Goal: Find specific page/section: Find specific page/section

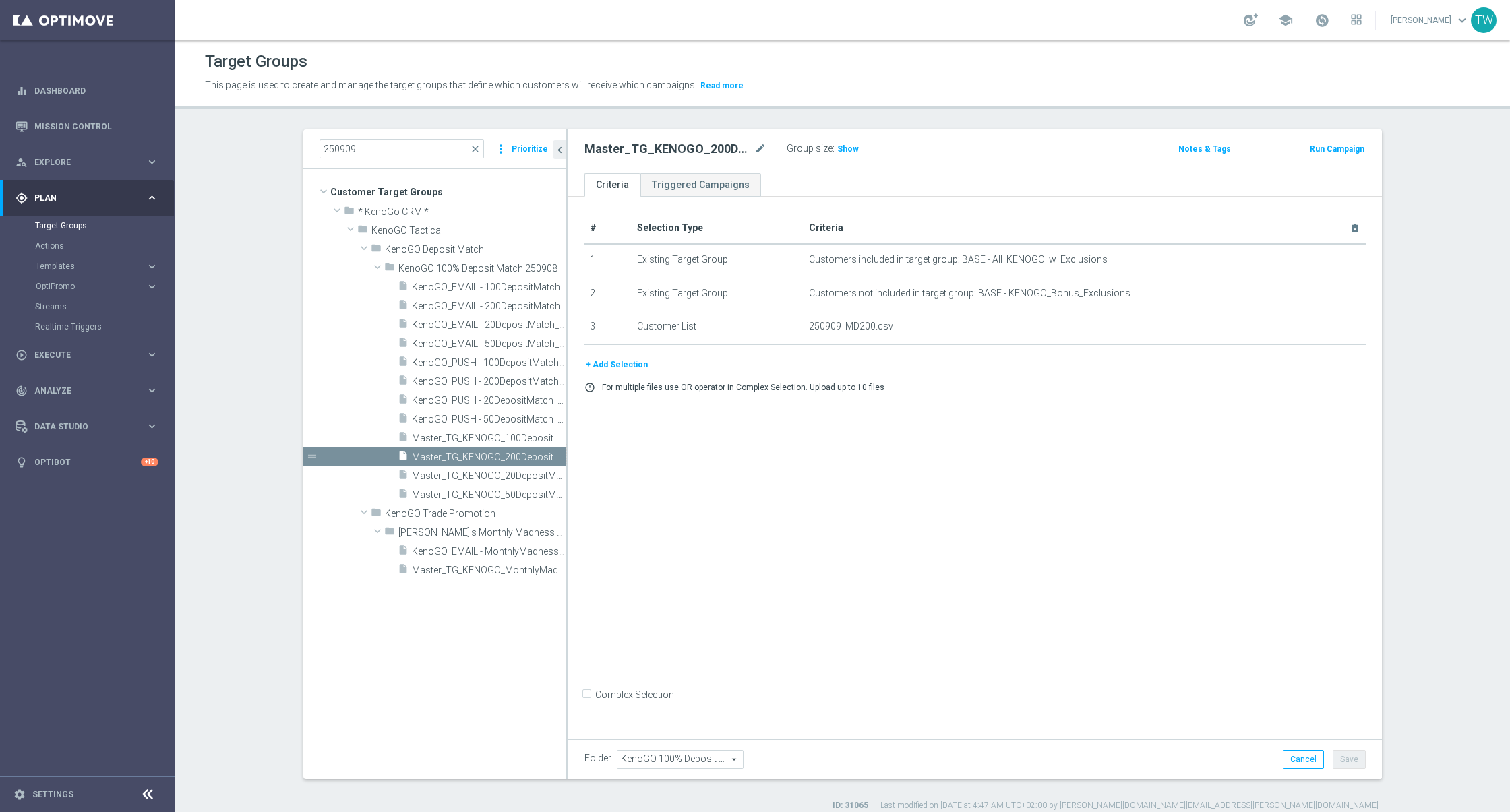
scroll to position [11, 0]
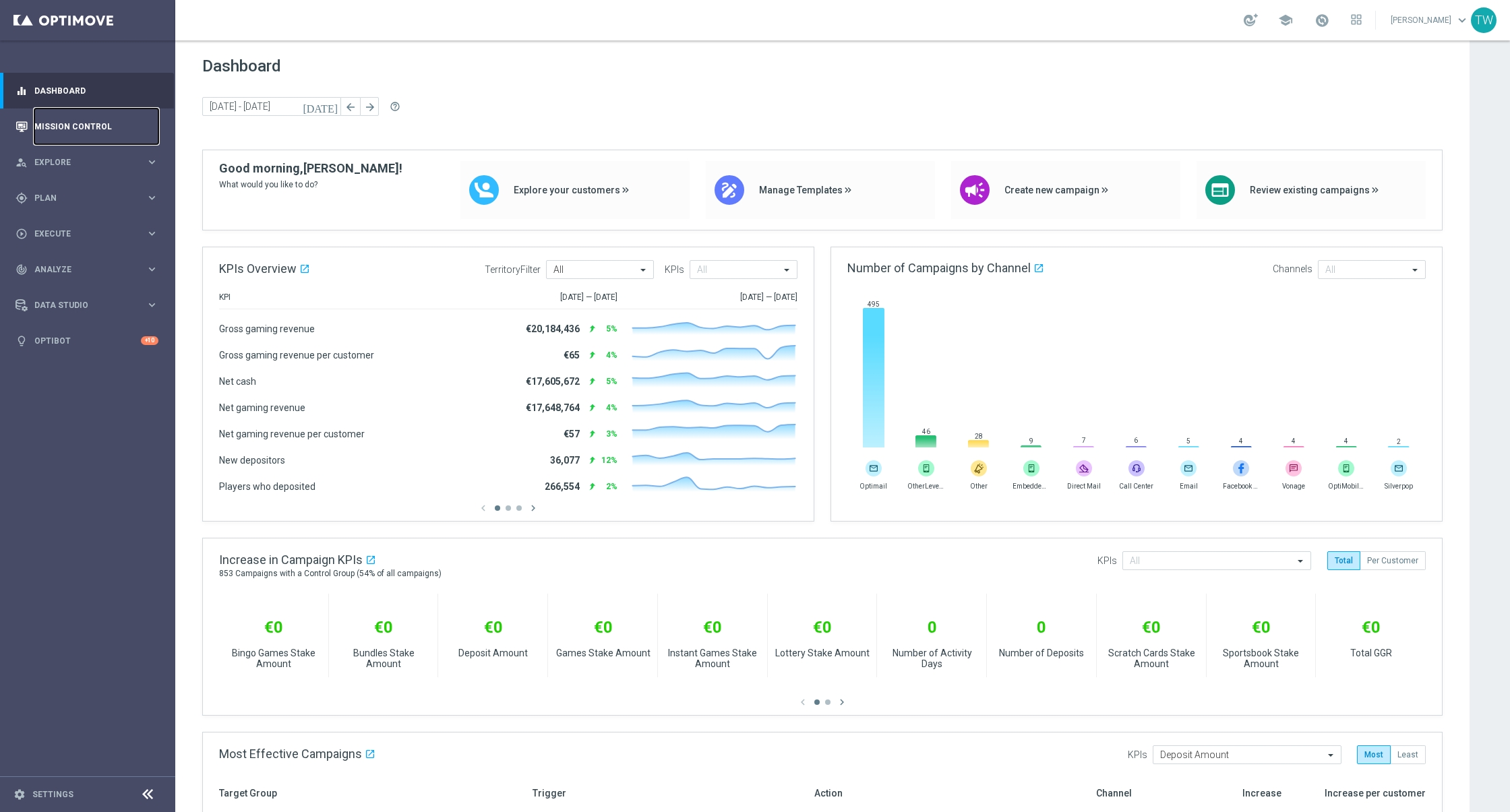
click at [72, 122] on link "Mission Control" at bounding box center [96, 127] width 124 height 36
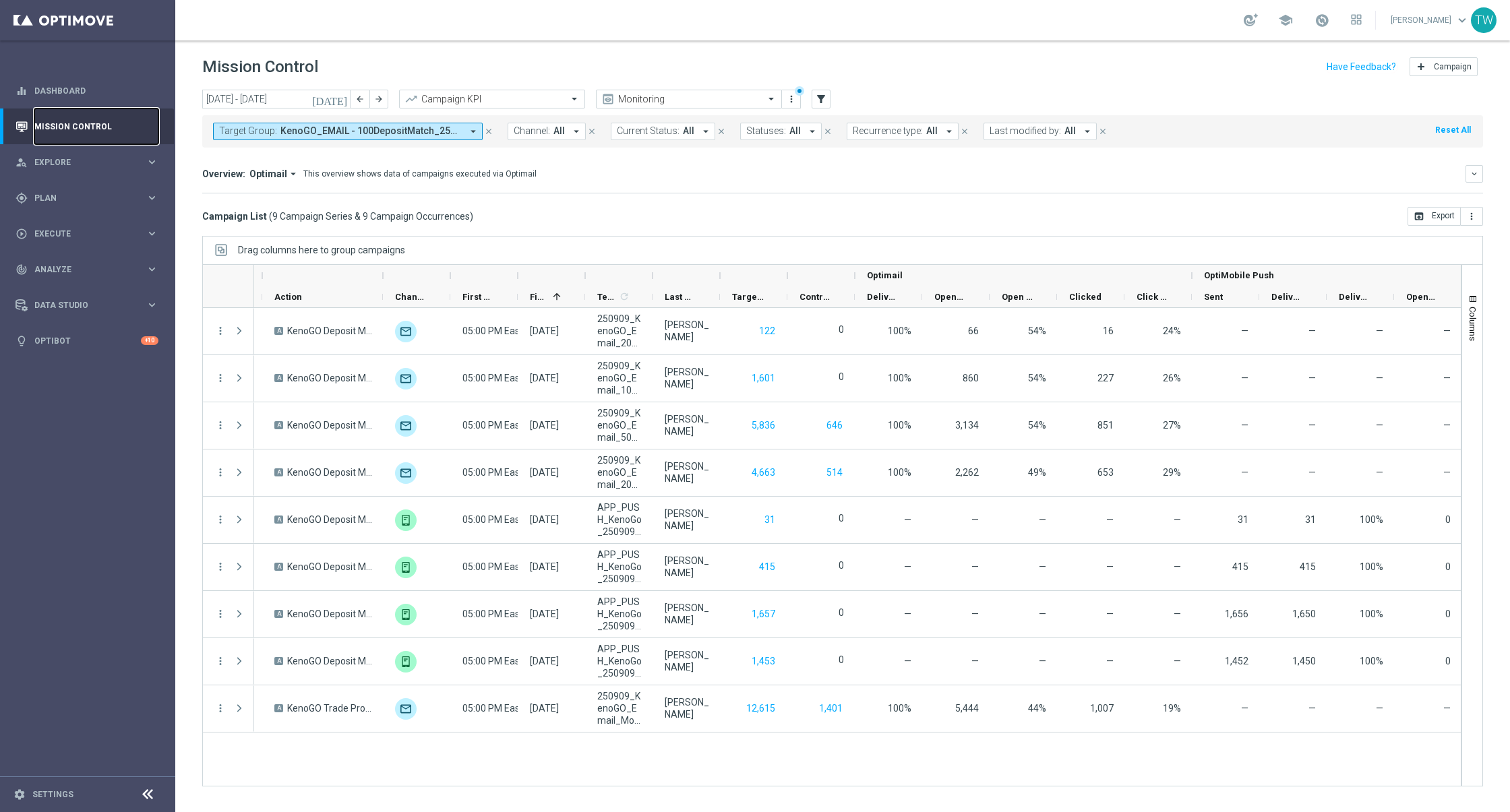
scroll to position [0, 180]
